Goal: Information Seeking & Learning: Learn about a topic

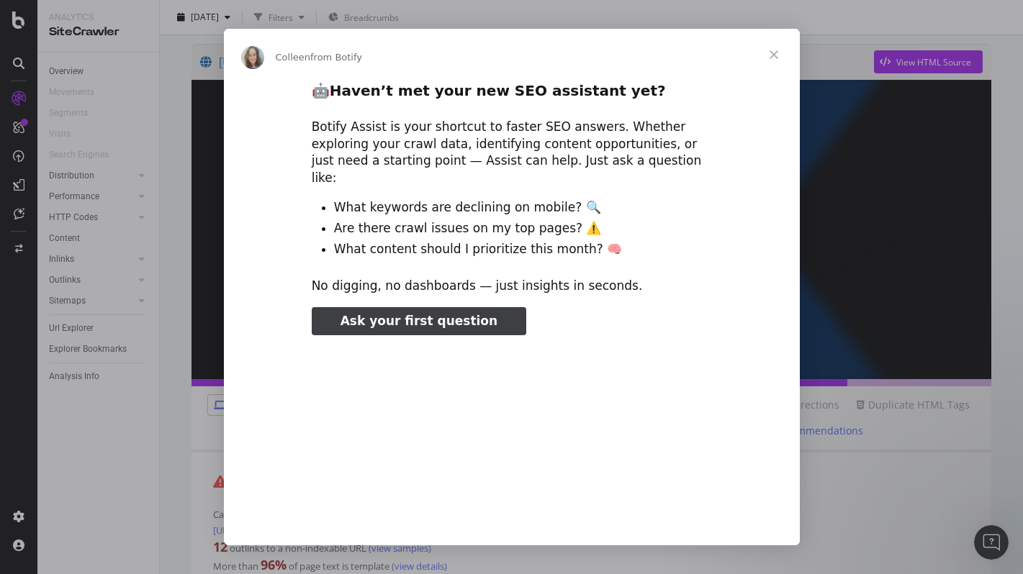
type input "211667"
click at [774, 50] on span "Close" at bounding box center [774, 55] width 52 height 52
